Goal: Task Accomplishment & Management: Use online tool/utility

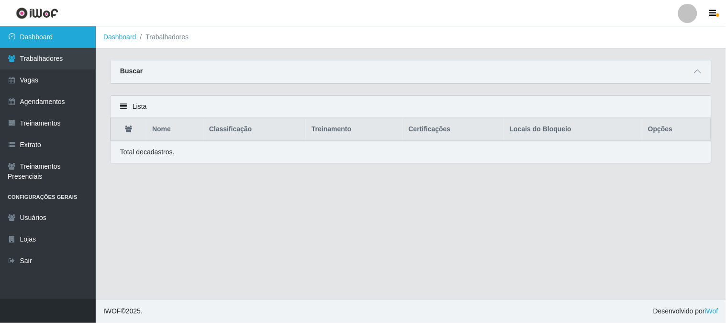
click at [61, 35] on link "Dashboard" at bounding box center [48, 37] width 96 height 22
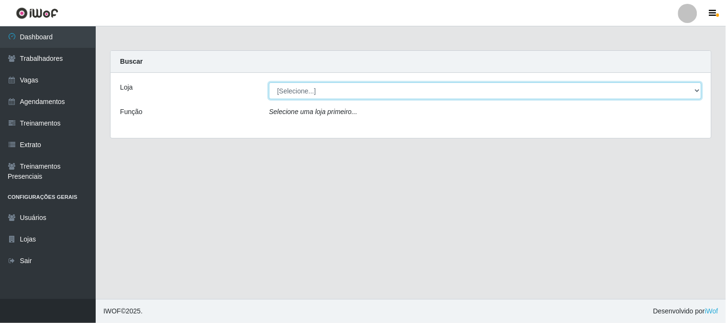
click at [304, 91] on select "[Selecione...] Sapore D'italia" at bounding box center [485, 90] width 433 height 17
select select "266"
click at [269, 82] on select "[Selecione...] Sapore D'italia" at bounding box center [485, 90] width 433 height 17
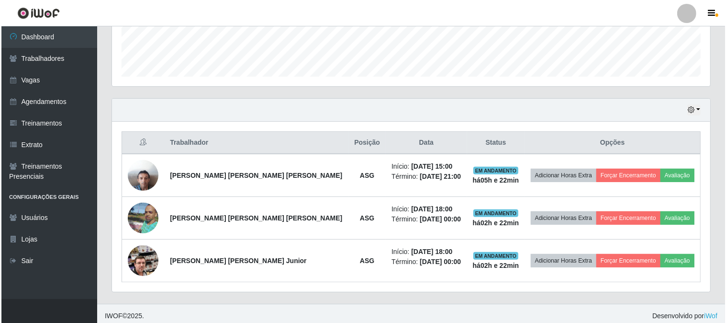
scroll to position [271, 0]
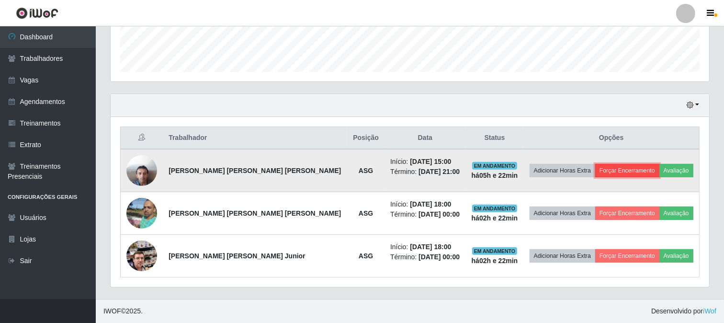
click at [617, 173] on button "Forçar Encerramento" at bounding box center [627, 170] width 64 height 13
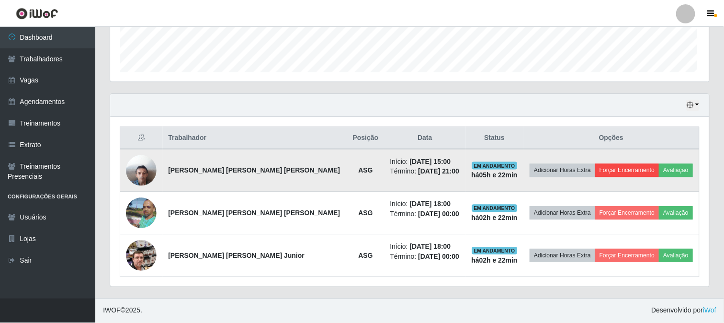
scroll to position [198, 592]
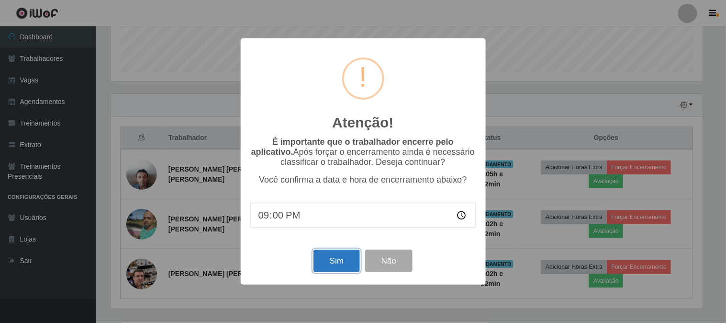
click at [331, 260] on button "Sim" at bounding box center [337, 260] width 46 height 23
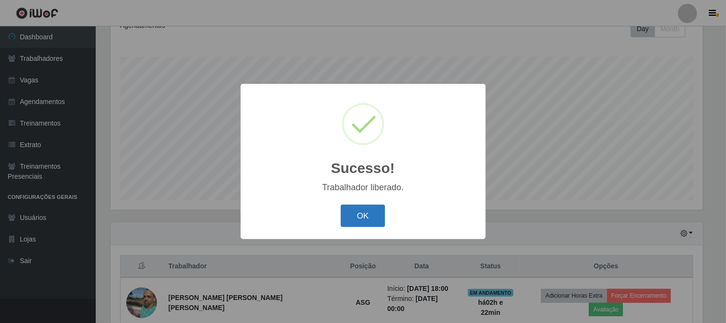
click at [365, 216] on button "OK" at bounding box center [363, 215] width 45 height 23
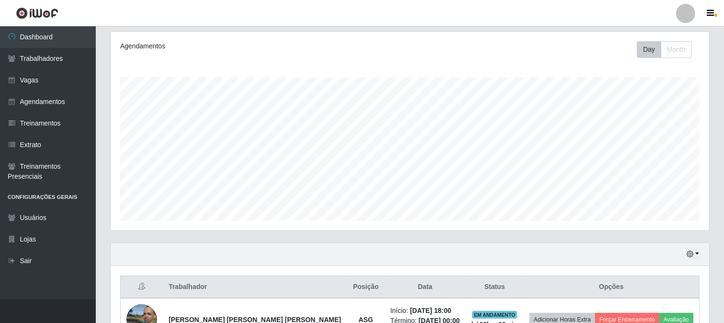
scroll to position [68, 0]
